Goal: Information Seeking & Learning: Learn about a topic

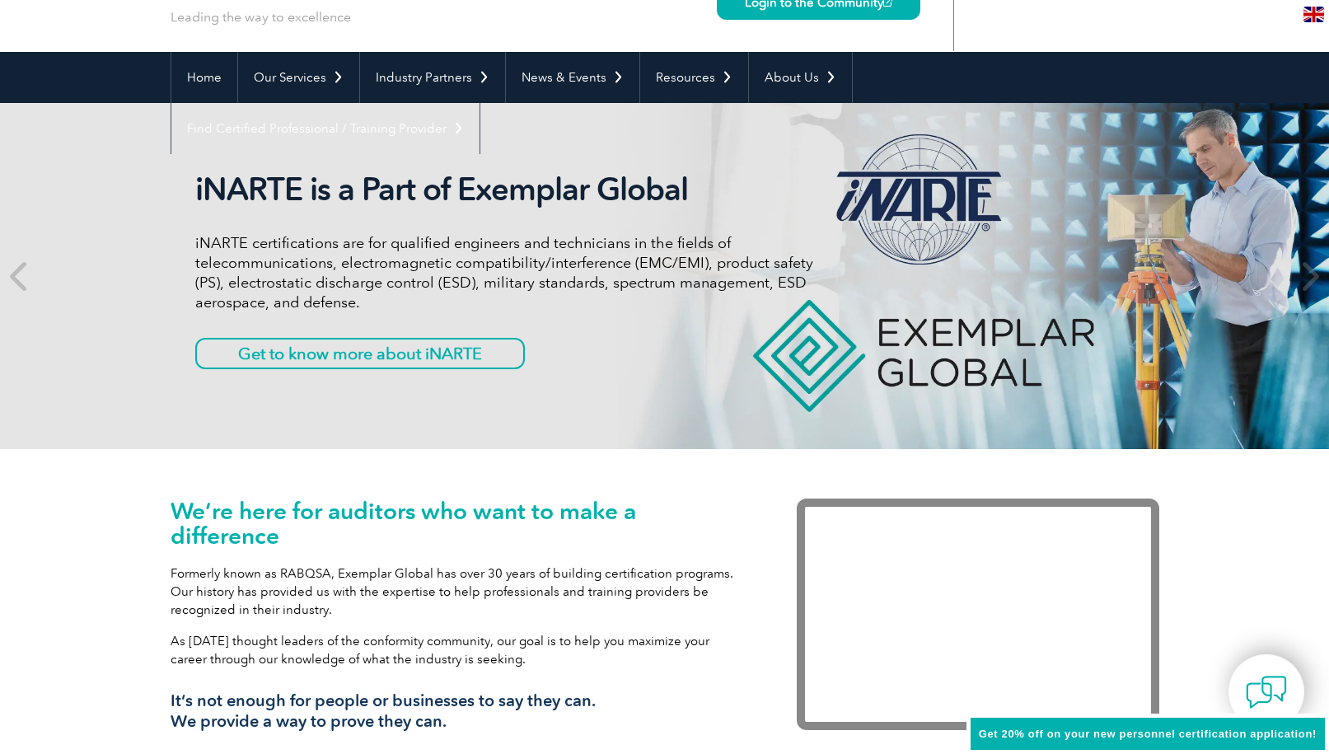
scroll to position [82, 0]
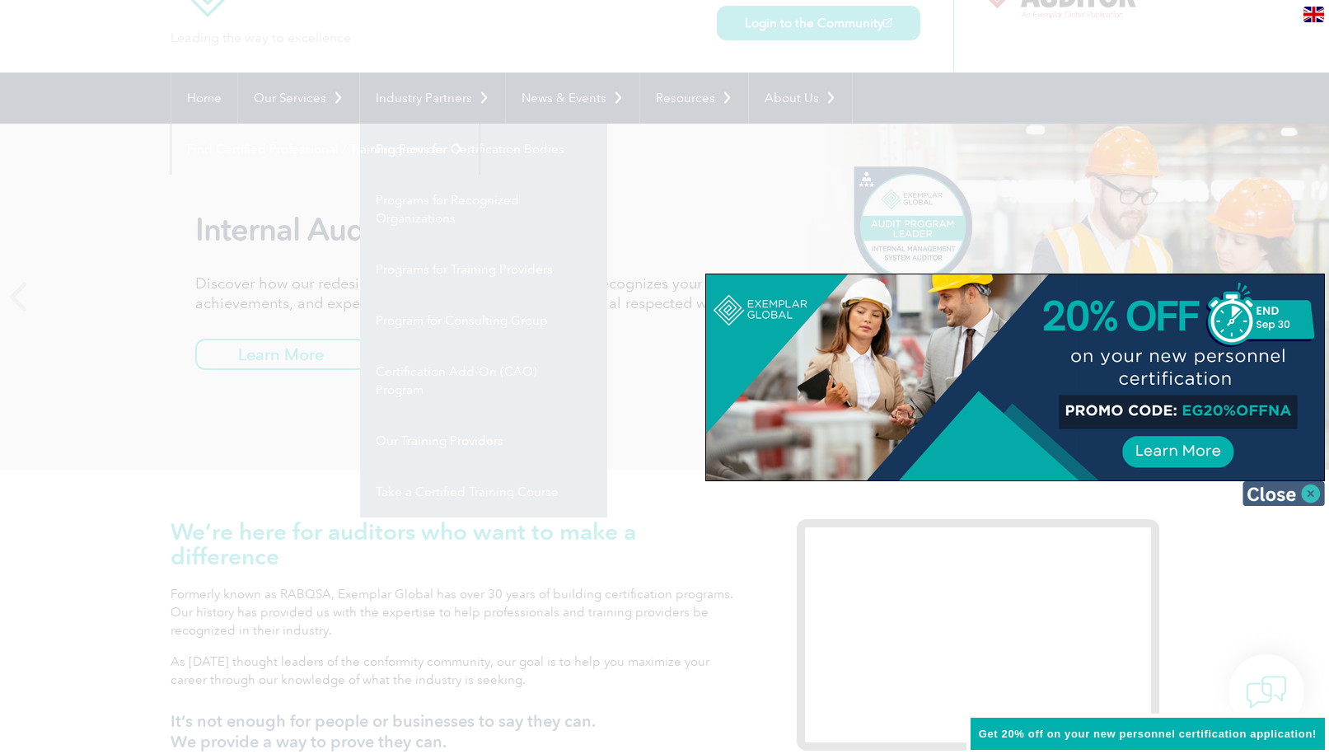
click at [1310, 494] on img at bounding box center [1283, 493] width 82 height 25
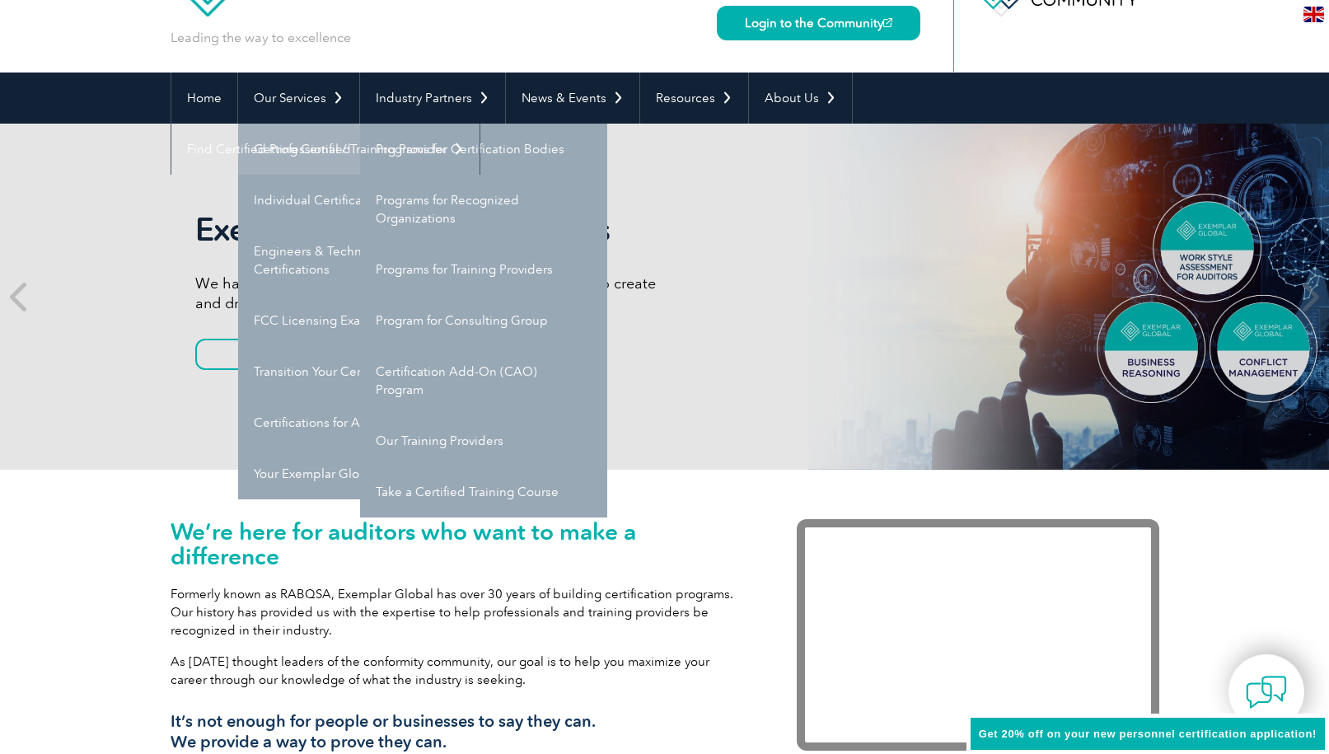
click at [297, 147] on link "Getting Certified" at bounding box center [361, 149] width 247 height 51
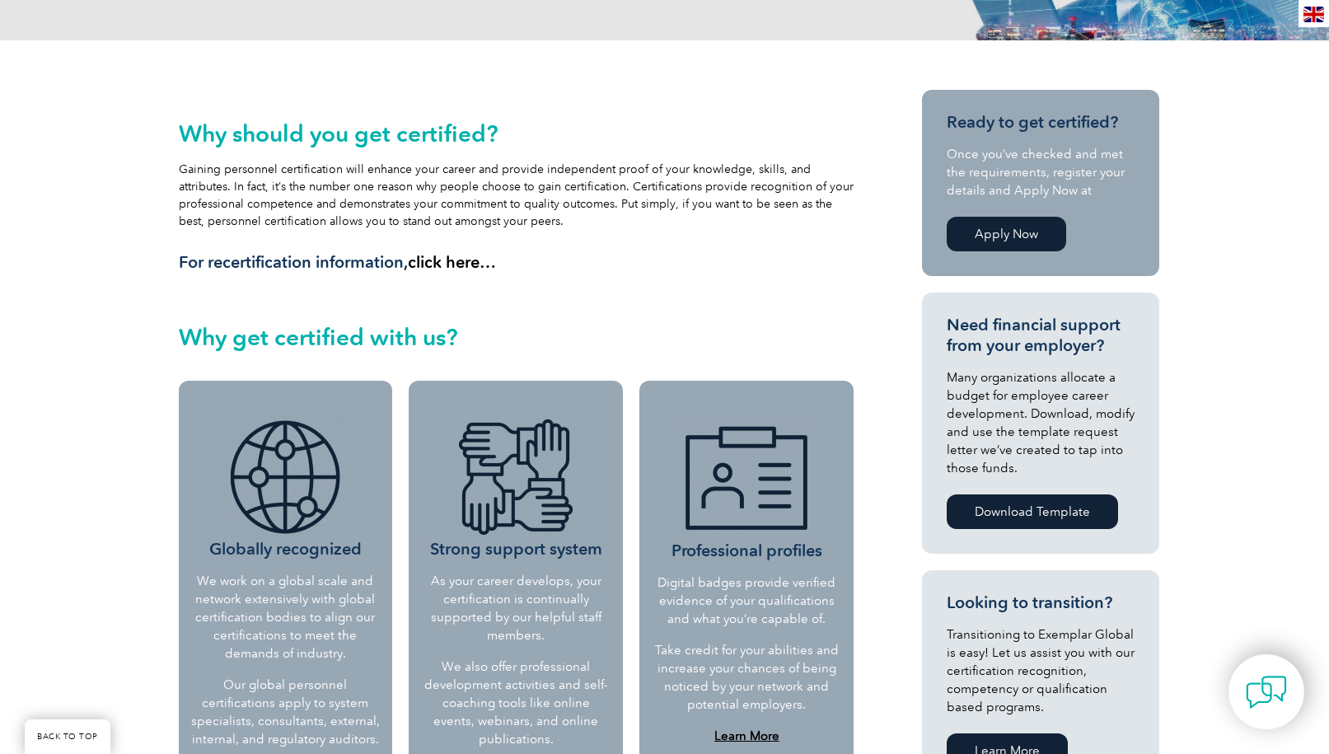
scroll to position [494, 0]
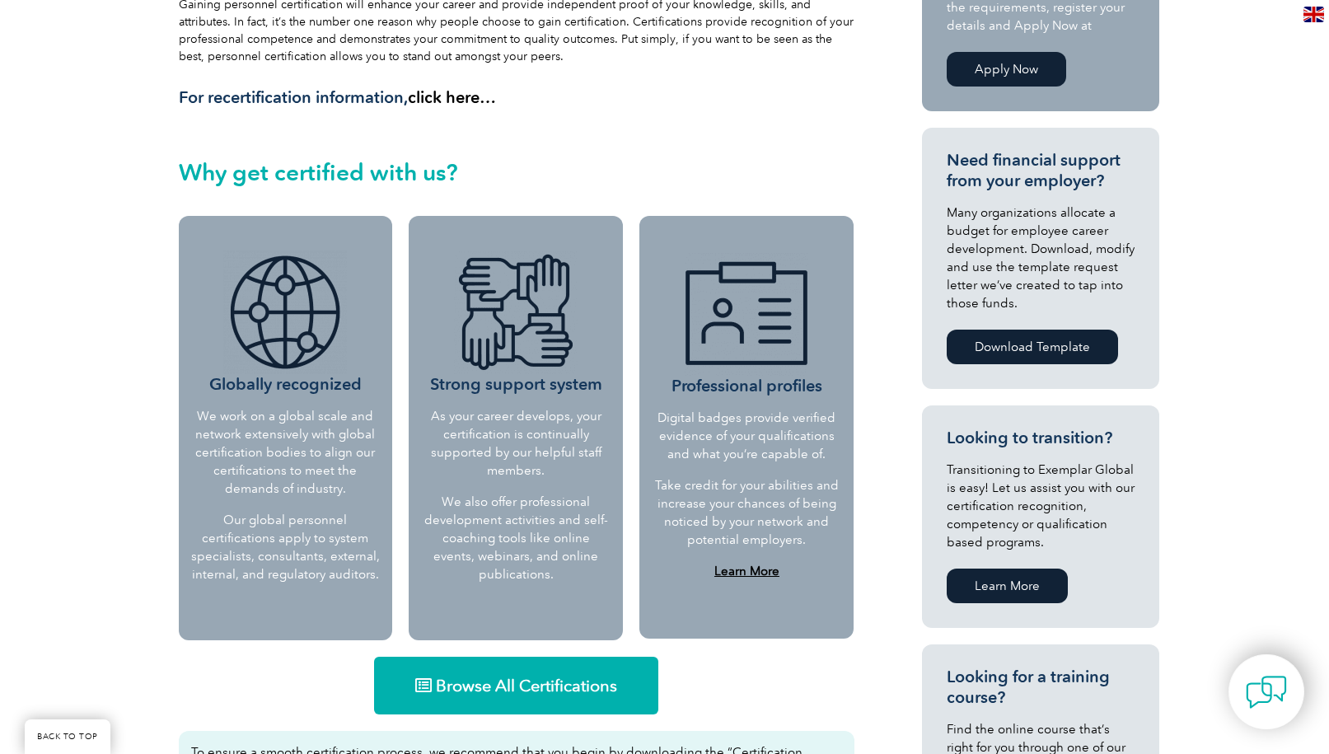
click at [549, 689] on span "Browse All Certifications" at bounding box center [526, 685] width 181 height 16
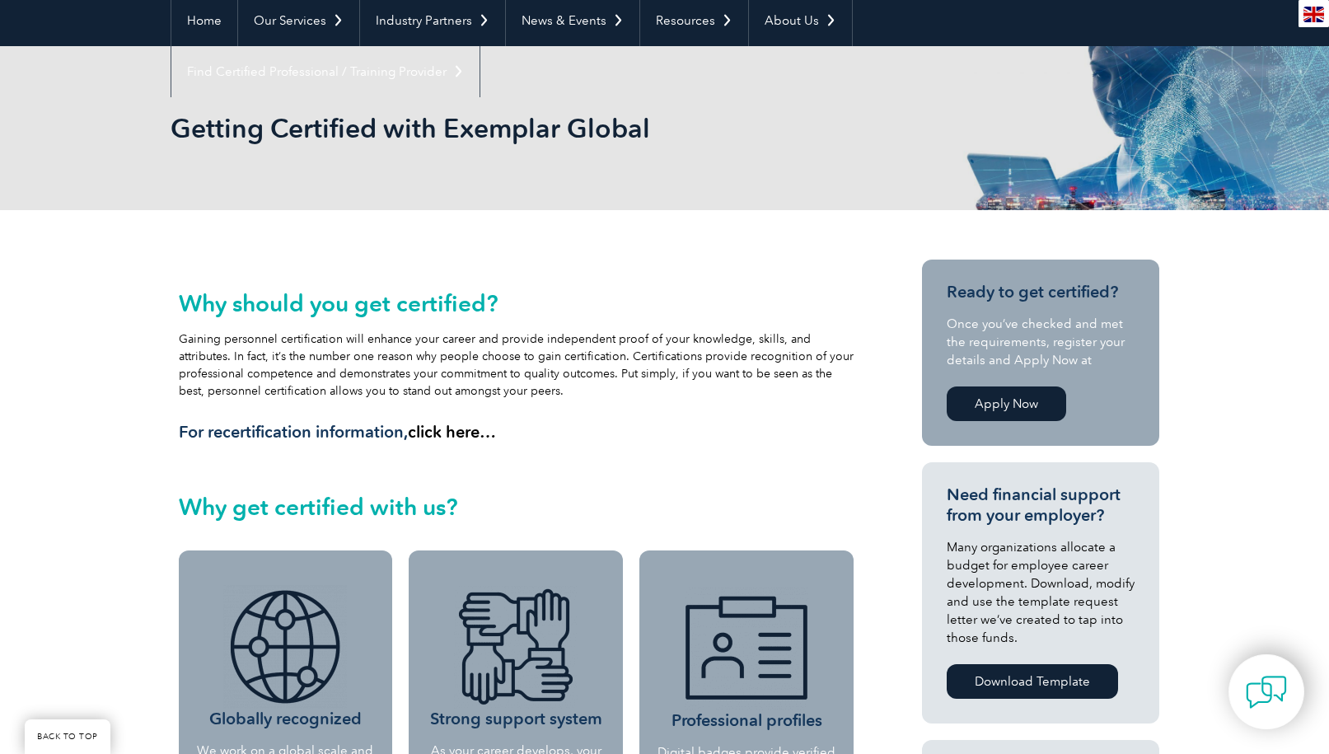
scroll to position [0, 0]
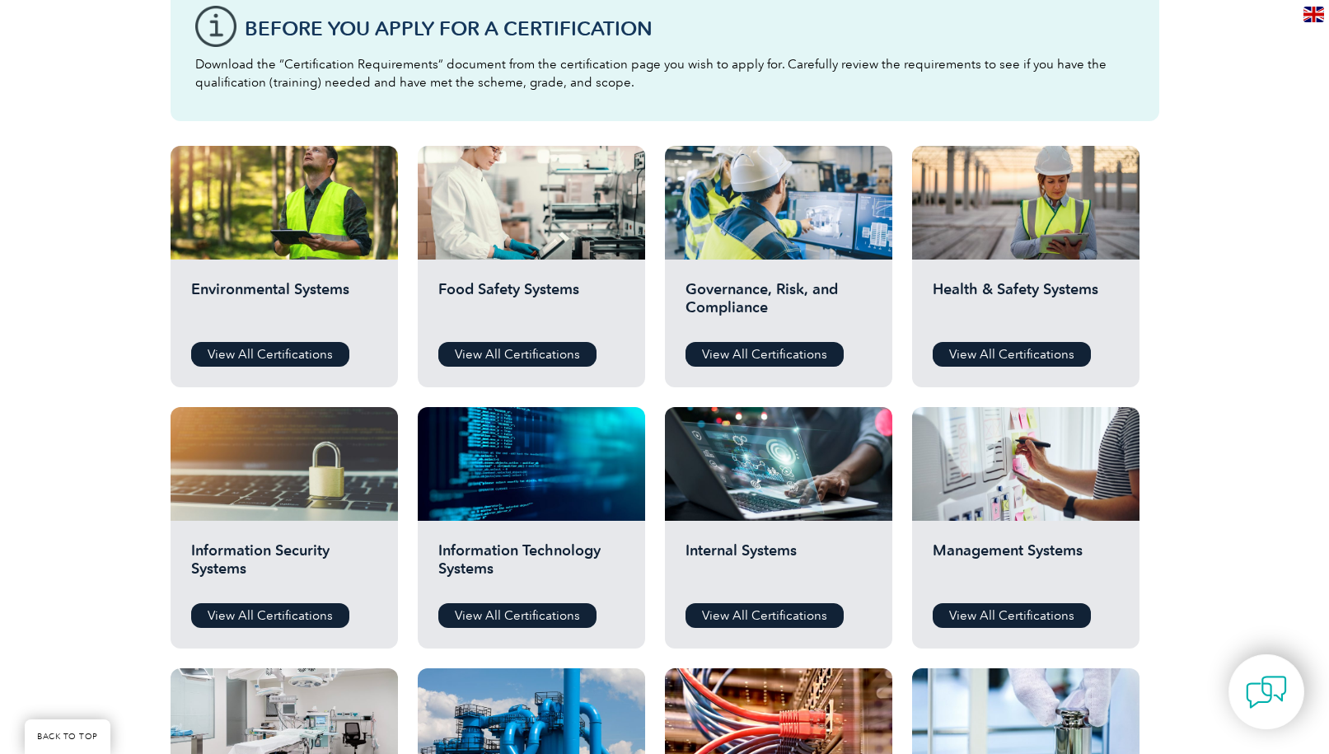
scroll to position [659, 0]
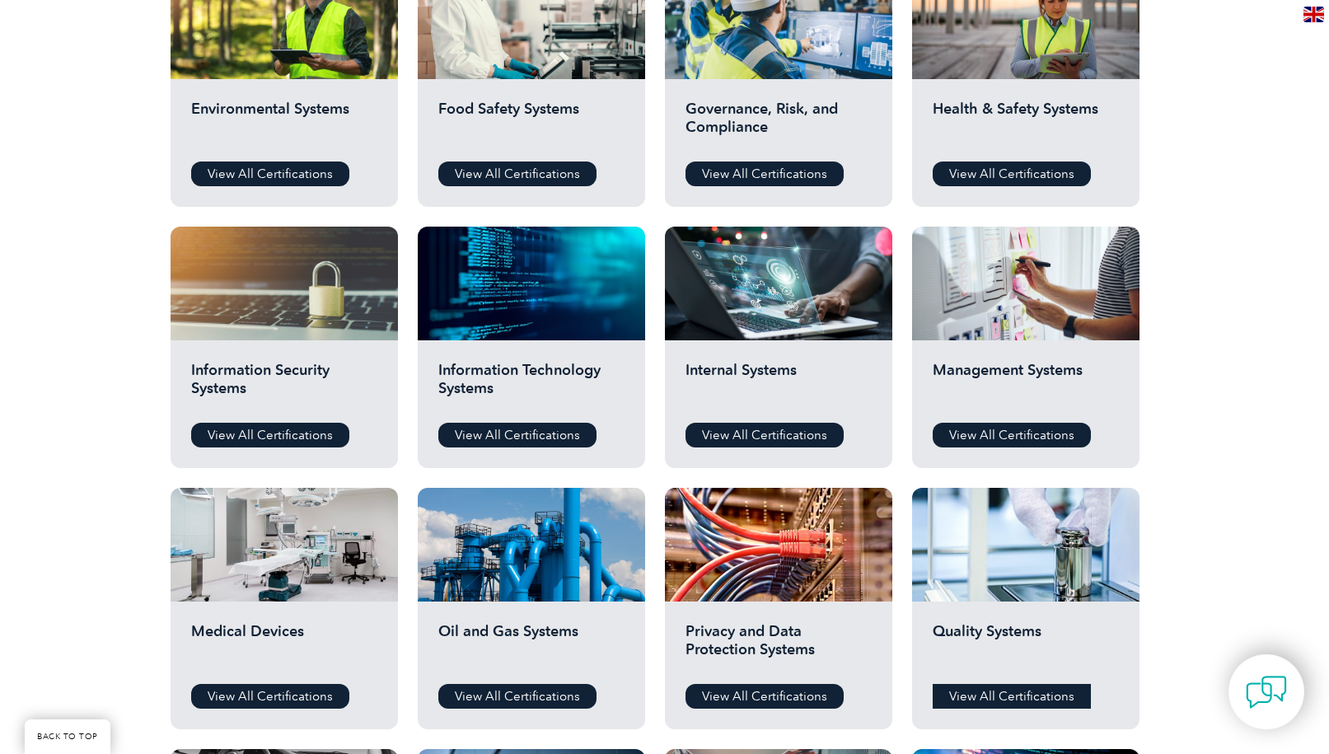
click at [994, 688] on link "View All Certifications" at bounding box center [1011, 696] width 158 height 25
click at [740, 166] on link "View All Certifications" at bounding box center [764, 173] width 158 height 25
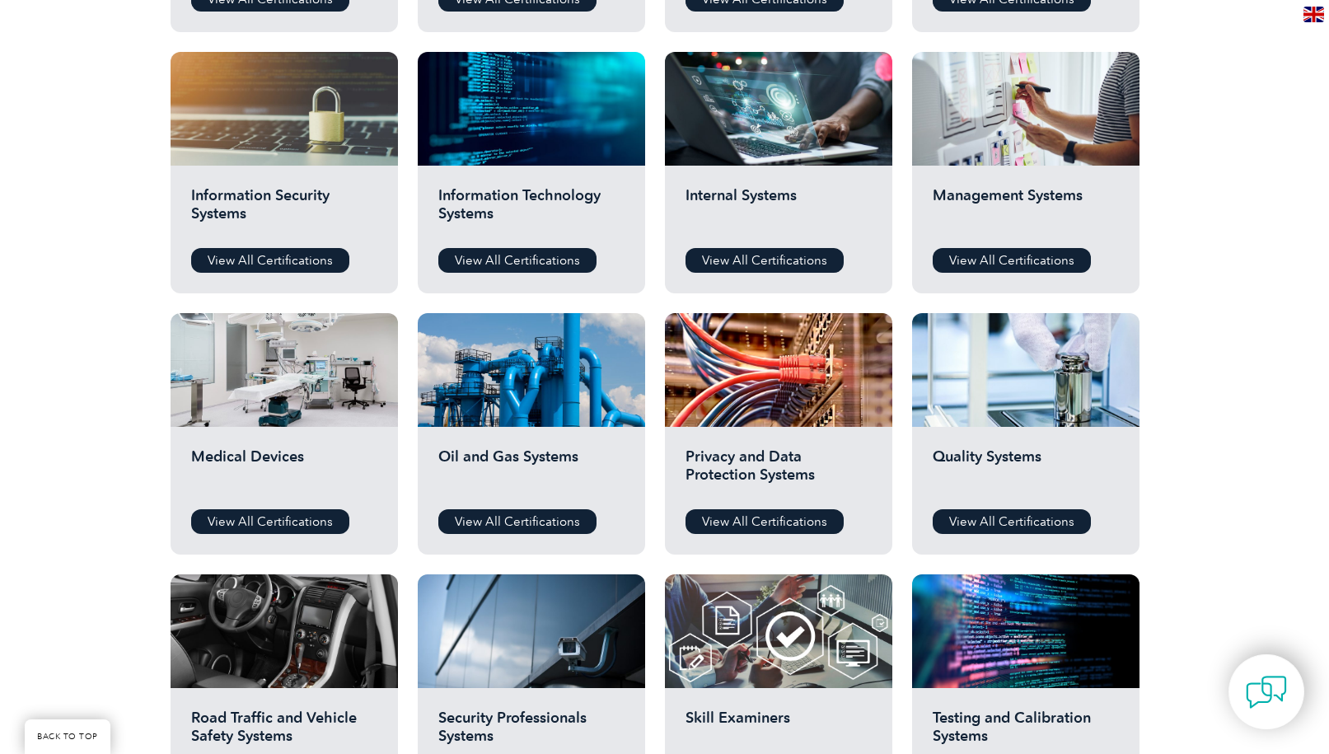
scroll to position [824, 0]
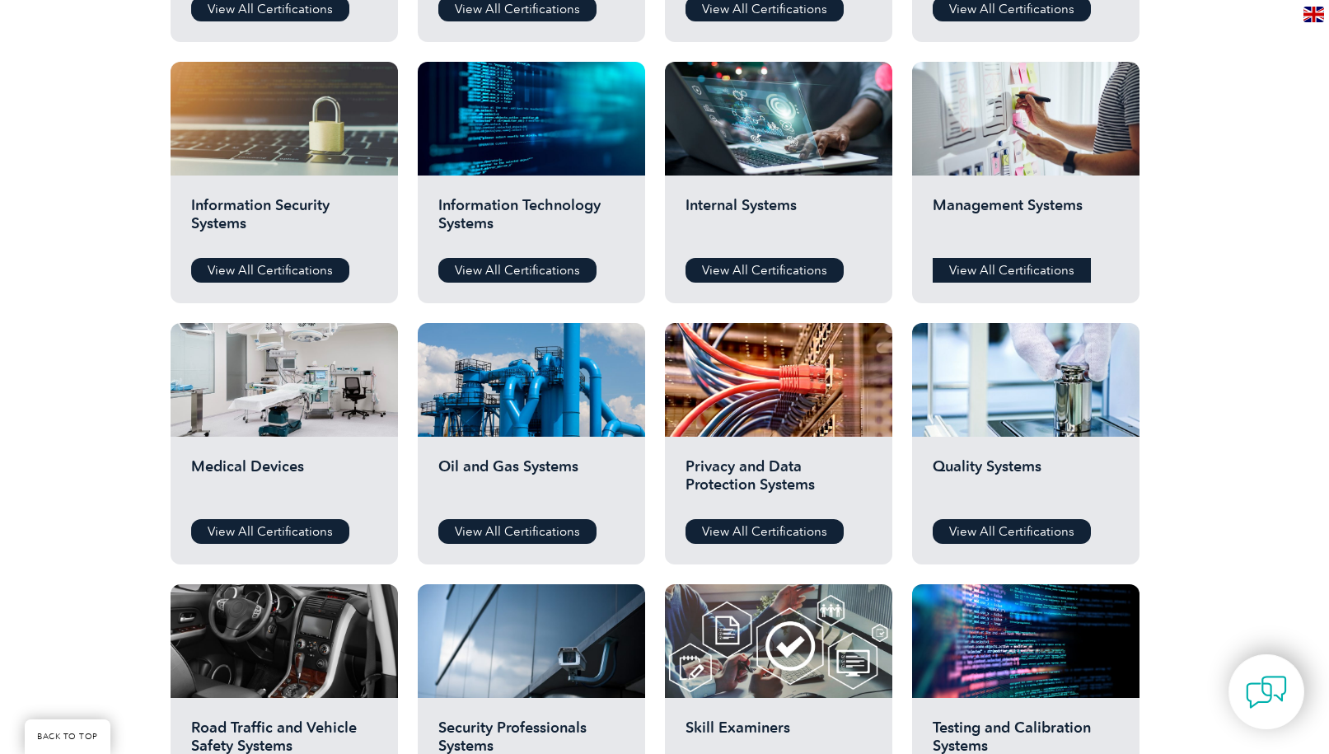
click at [978, 273] on link "View All Certifications" at bounding box center [1011, 270] width 158 height 25
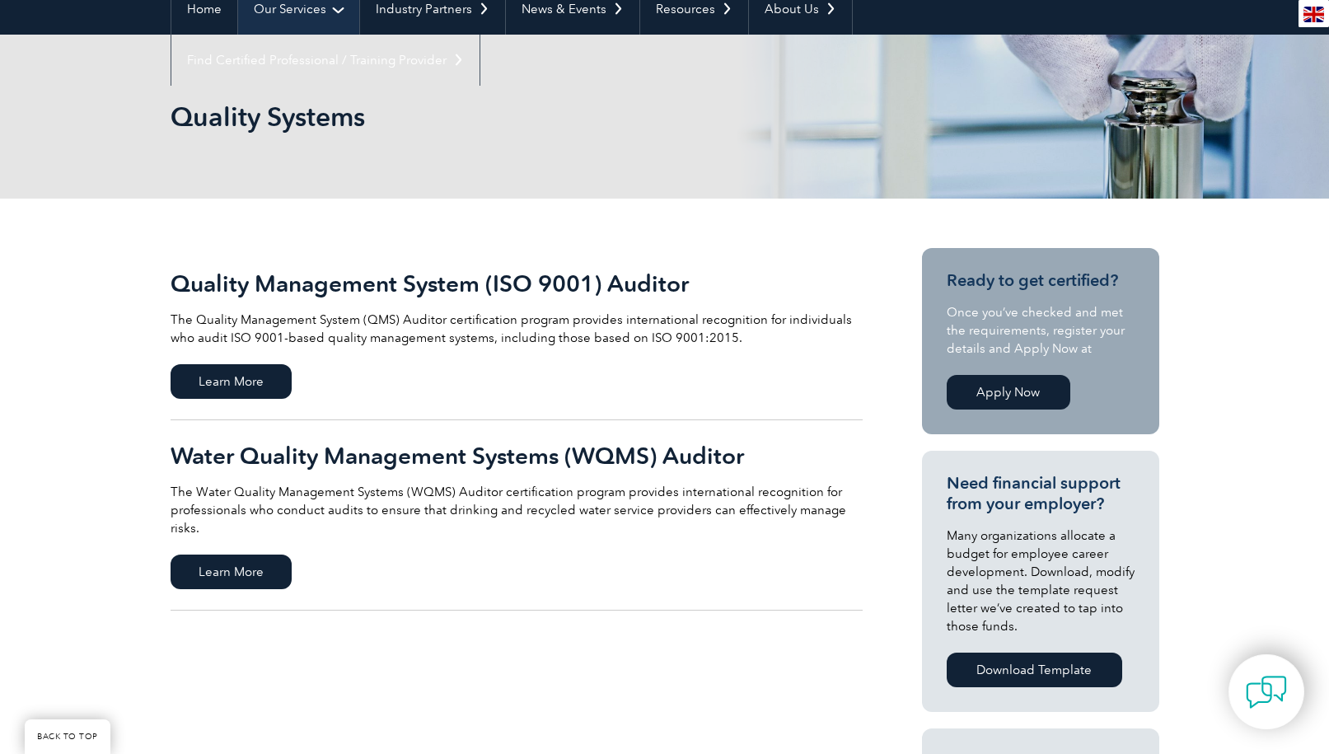
scroll to position [165, 0]
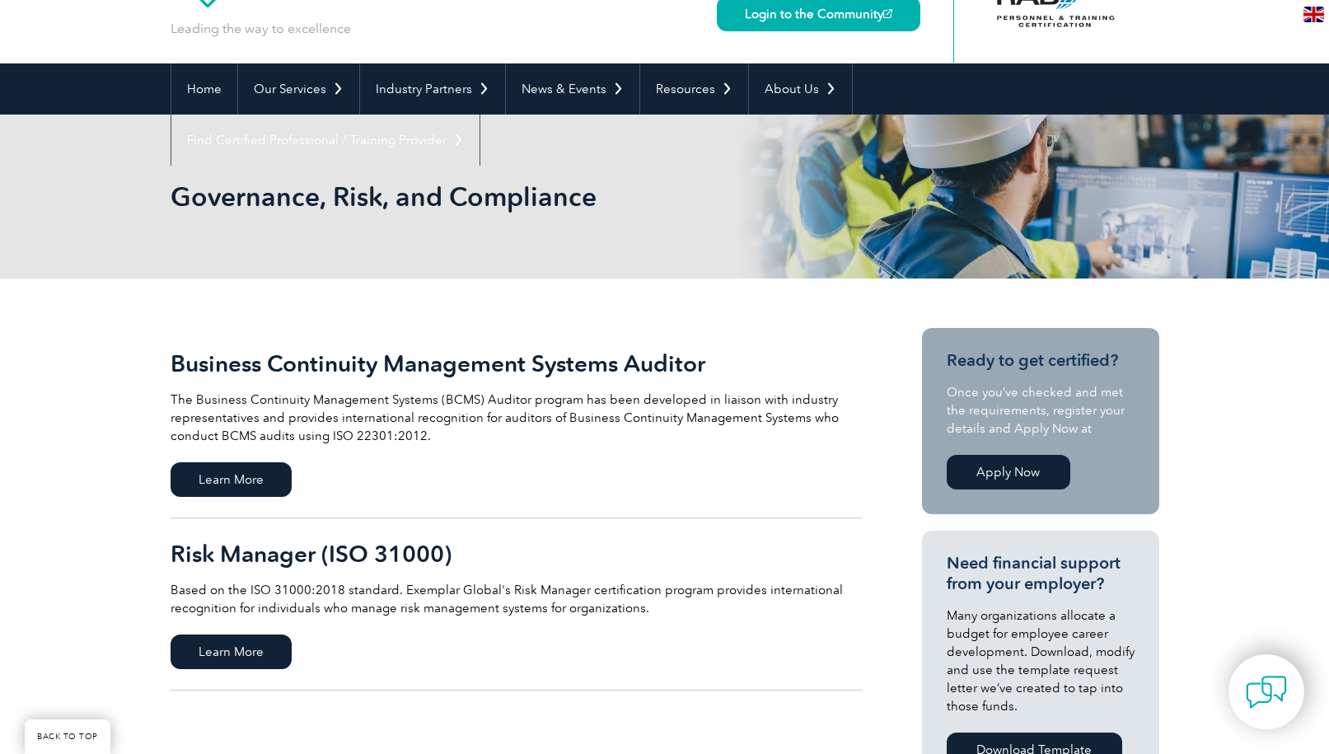
scroll to position [82, 0]
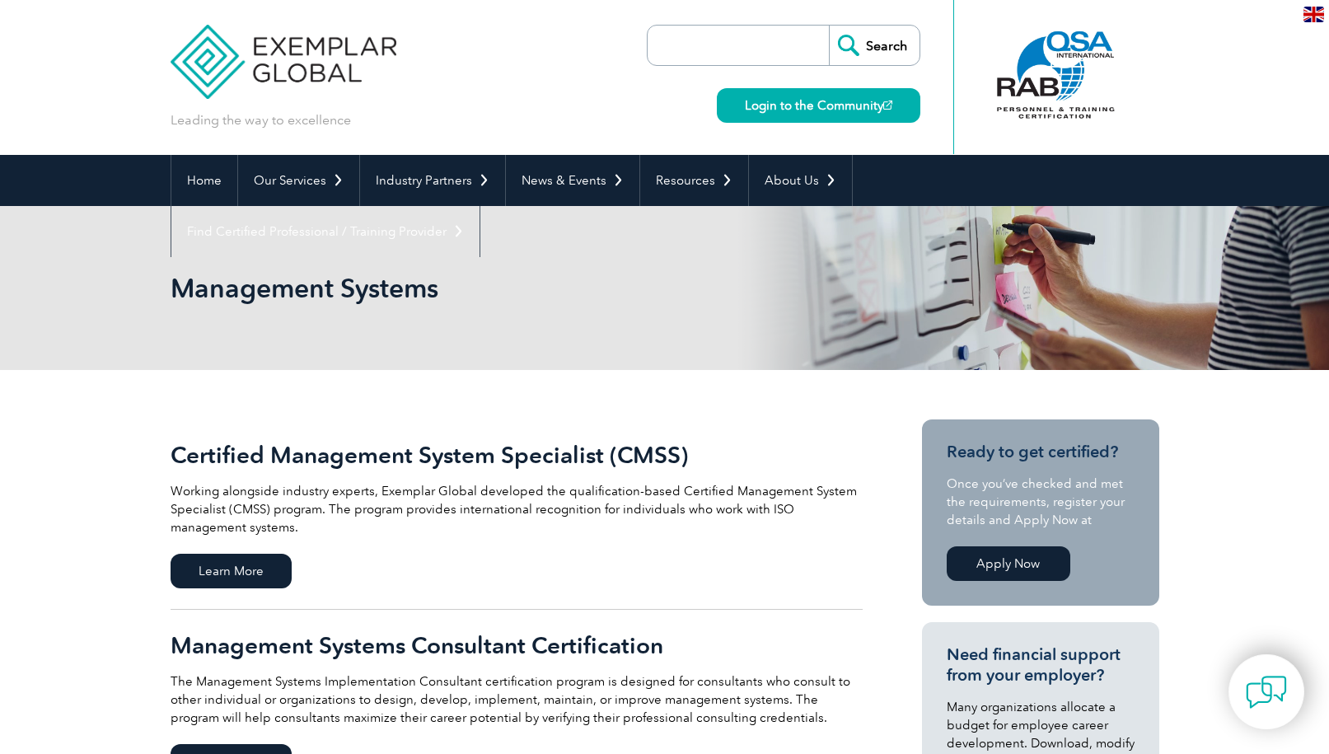
click at [664, 29] on input "search" at bounding box center [742, 46] width 173 height 40
type input "leadauditor"
click at [829, 26] on input "Search" at bounding box center [874, 46] width 91 height 40
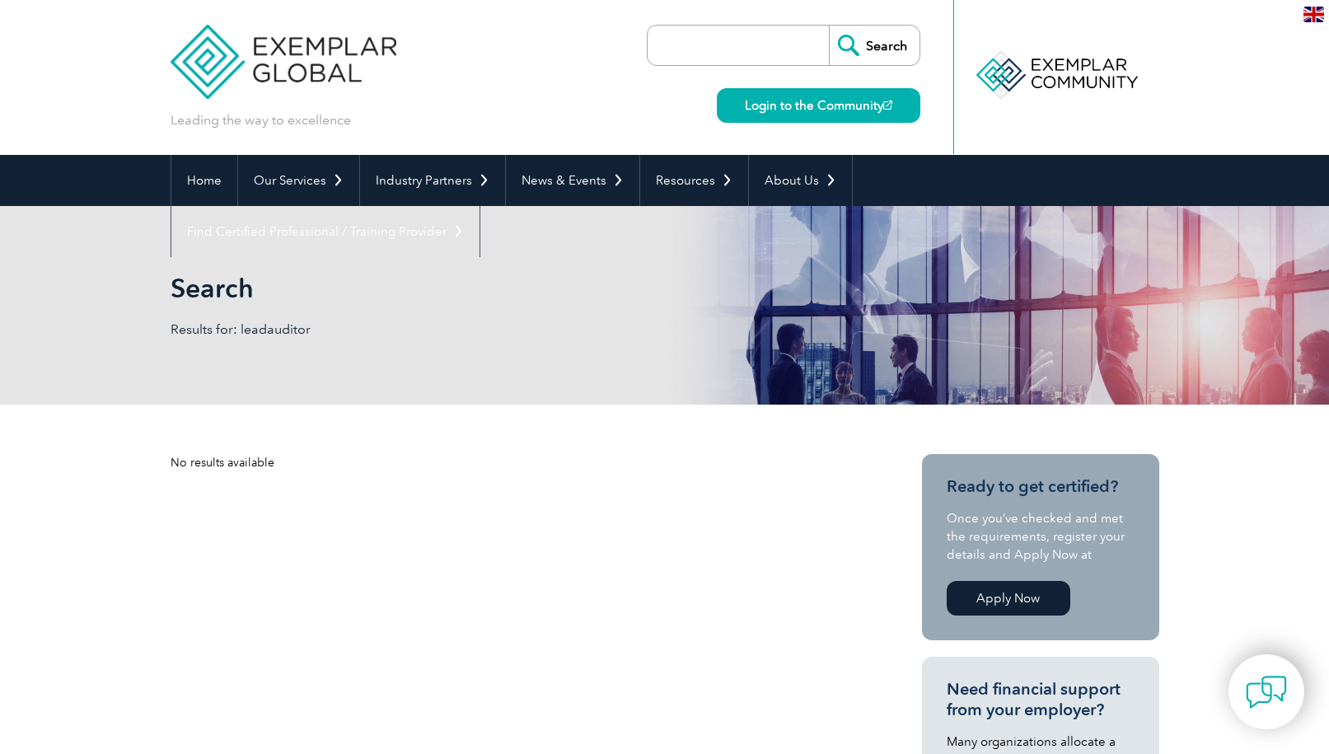
click at [692, 40] on input "search" at bounding box center [742, 46] width 173 height 40
type input "lead auditor"
click at [829, 26] on input "Search" at bounding box center [874, 46] width 91 height 40
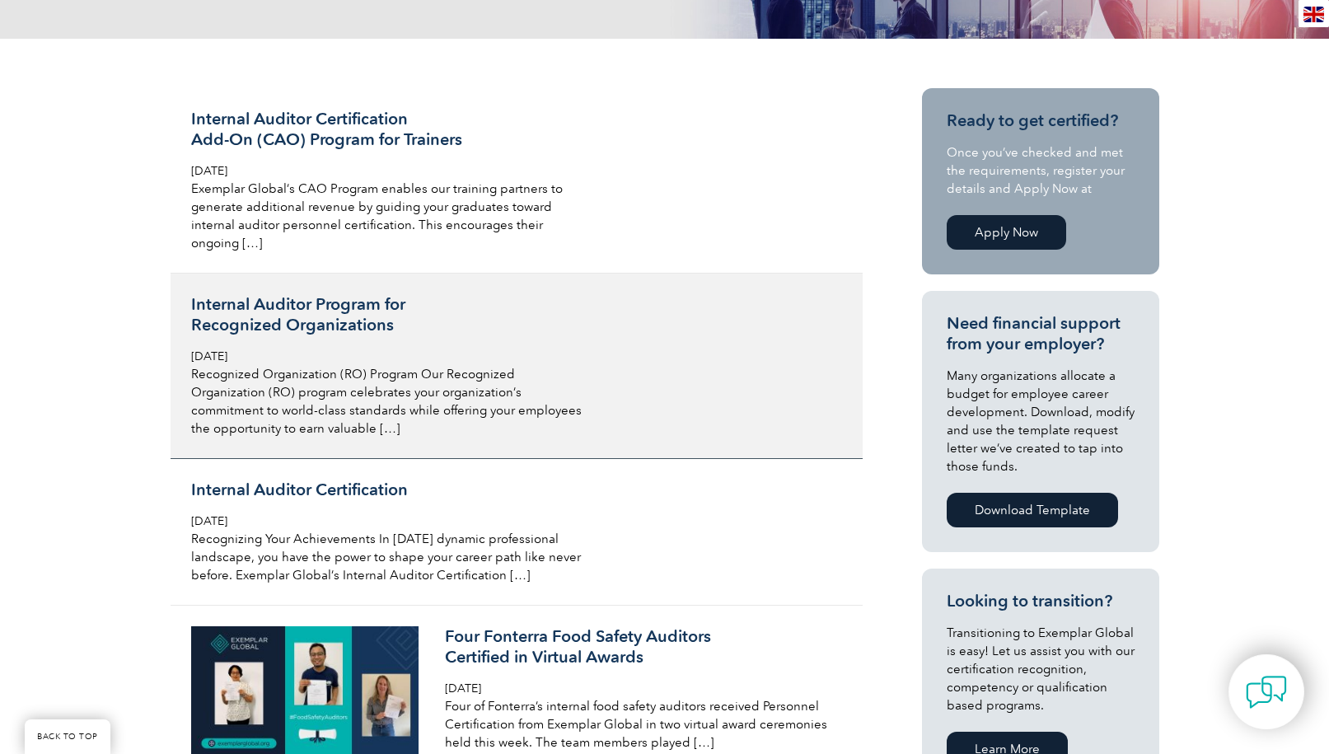
scroll to position [412, 0]
